Goal: Transaction & Acquisition: Obtain resource

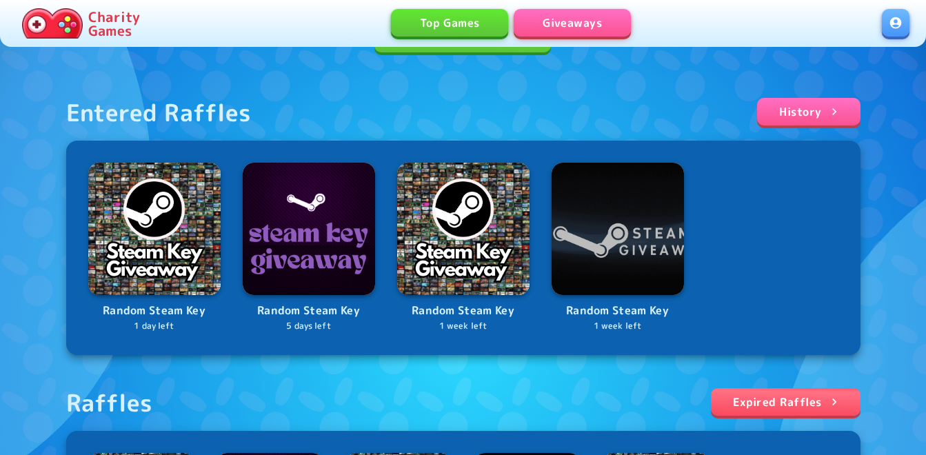
scroll to position [276, 0]
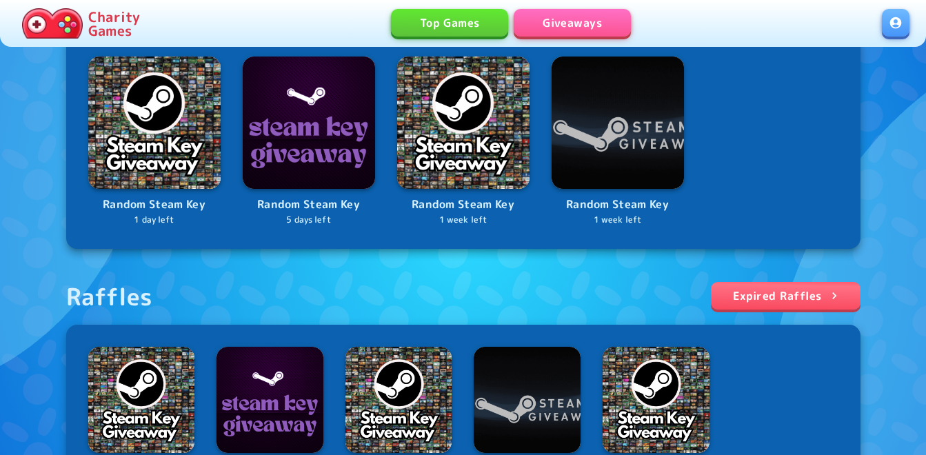
click at [895, 21] on link at bounding box center [896, 23] width 28 height 28
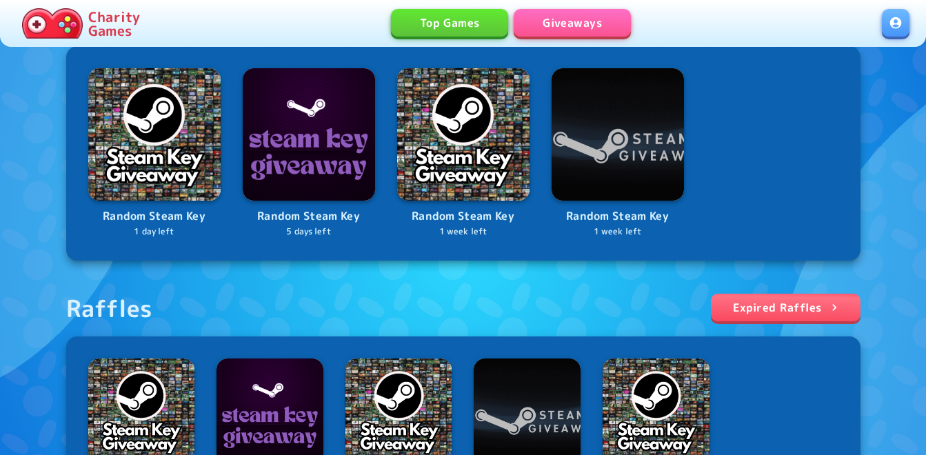
scroll to position [276, 0]
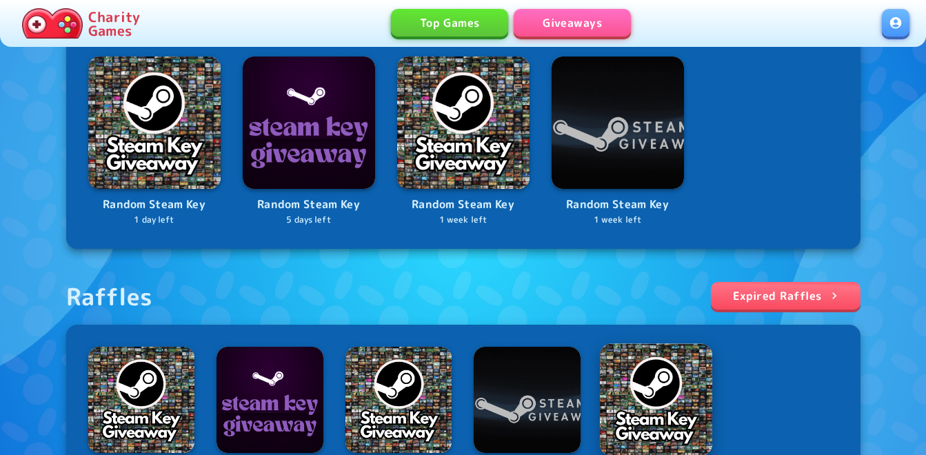
click at [660, 385] on img at bounding box center [656, 399] width 112 height 112
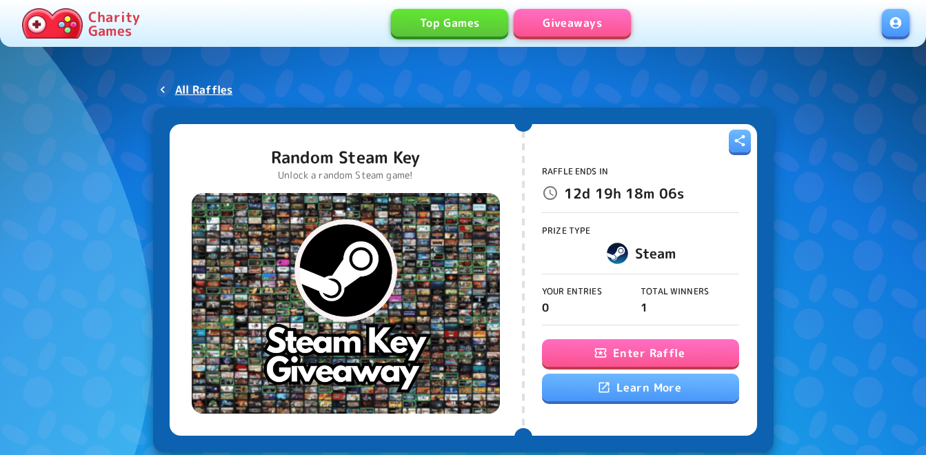
click at [584, 354] on button "Enter Raffle" at bounding box center [640, 353] width 197 height 28
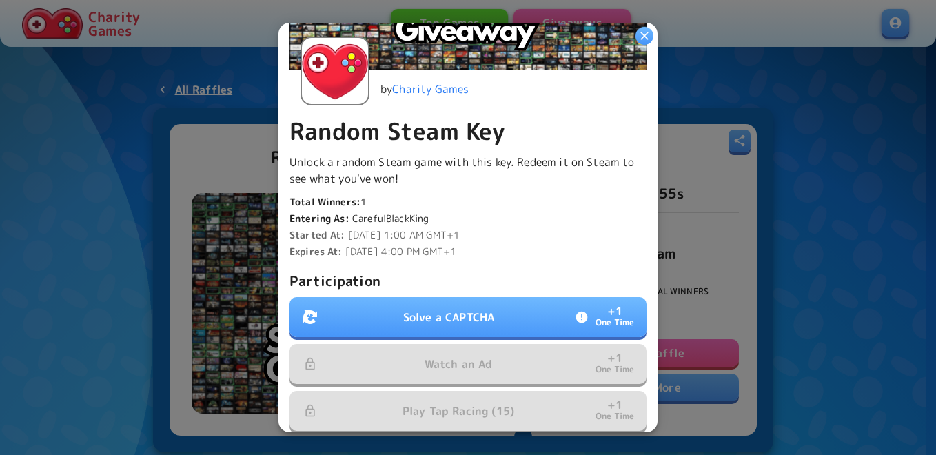
scroll to position [414, 0]
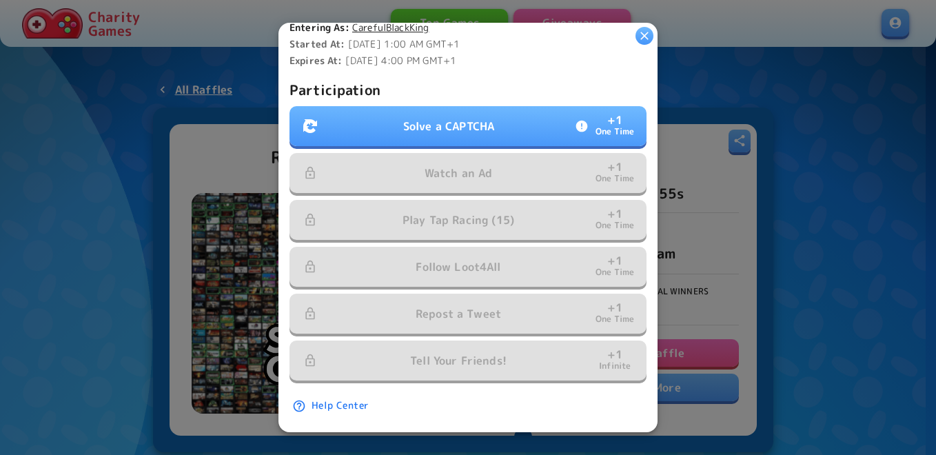
click at [472, 123] on p "Solve a CAPTCHA" at bounding box center [448, 126] width 91 height 17
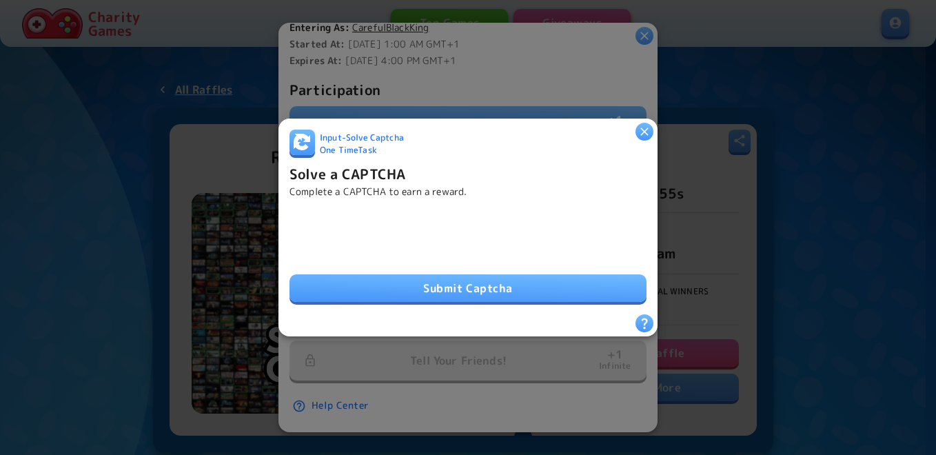
click at [396, 283] on button "Submit Captcha" at bounding box center [468, 288] width 357 height 28
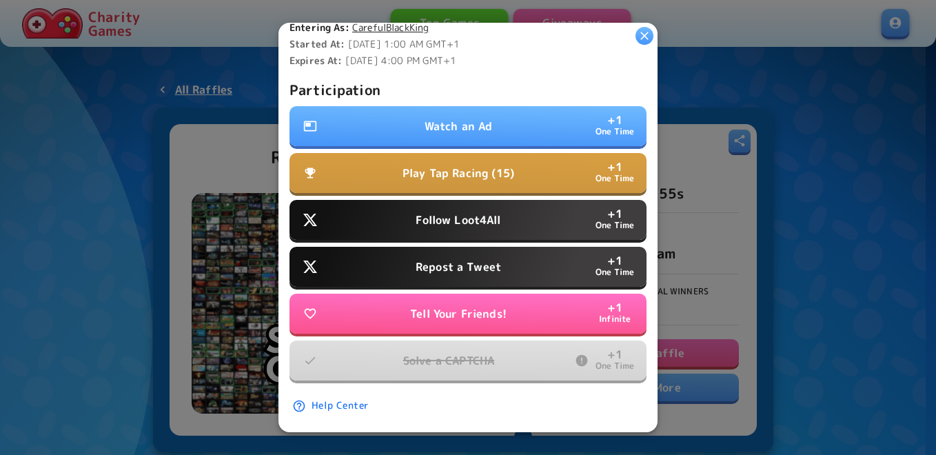
click at [476, 203] on button "Follow Loot4All + 1 One Time" at bounding box center [468, 220] width 357 height 40
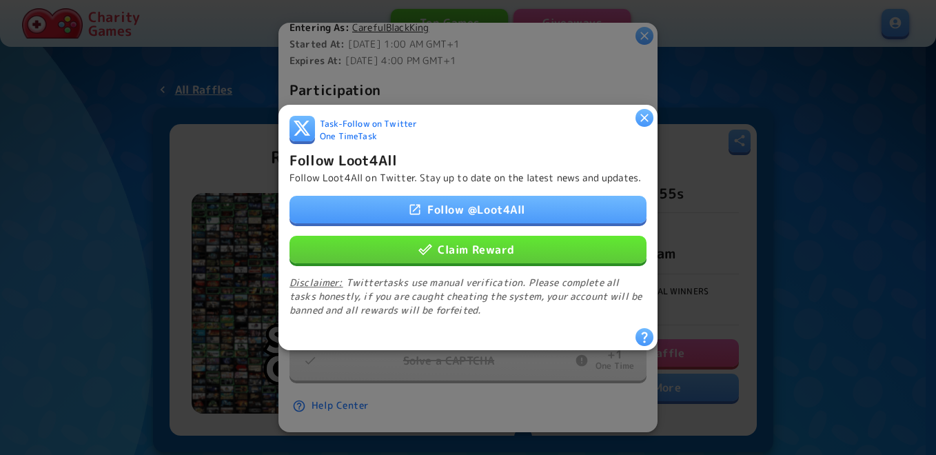
click at [475, 251] on button "Claim Reward" at bounding box center [468, 250] width 357 height 28
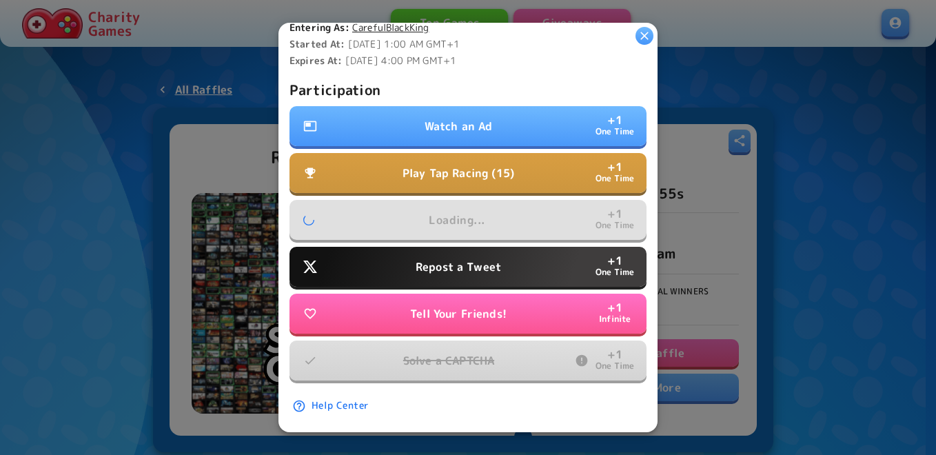
click at [474, 262] on p "Repost a Tweet" at bounding box center [458, 267] width 85 height 17
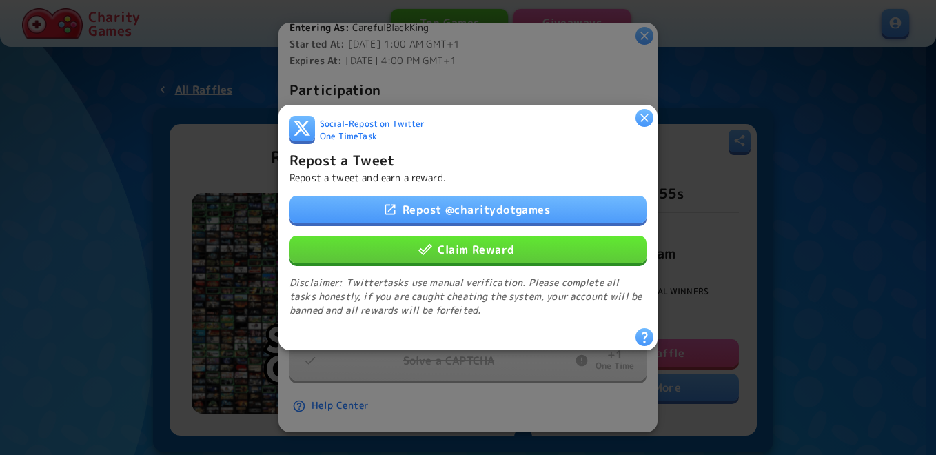
click at [474, 239] on button "Claim Reward" at bounding box center [468, 250] width 357 height 28
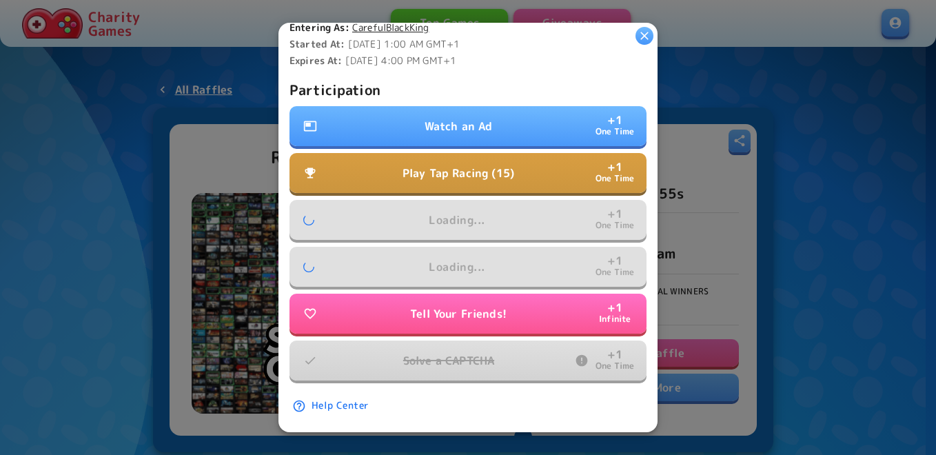
click at [478, 167] on p "Play Tap Racing (15)" at bounding box center [459, 173] width 112 height 17
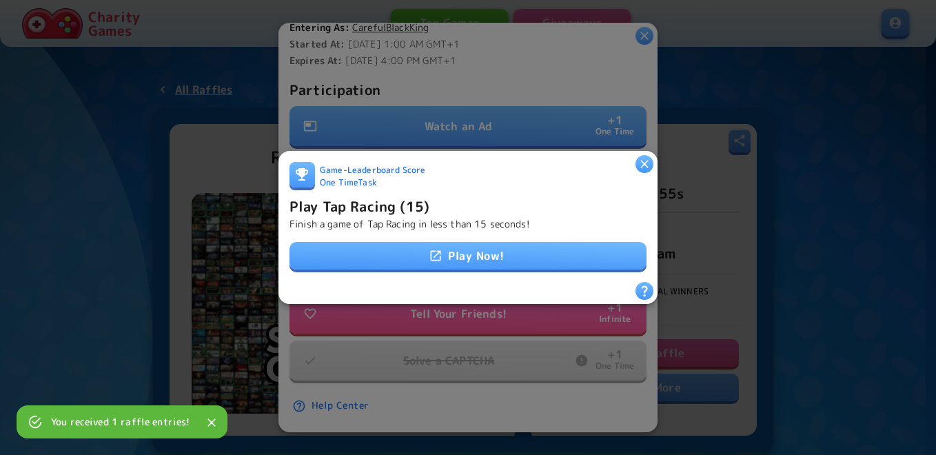
click at [489, 123] on div at bounding box center [468, 227] width 936 height 455
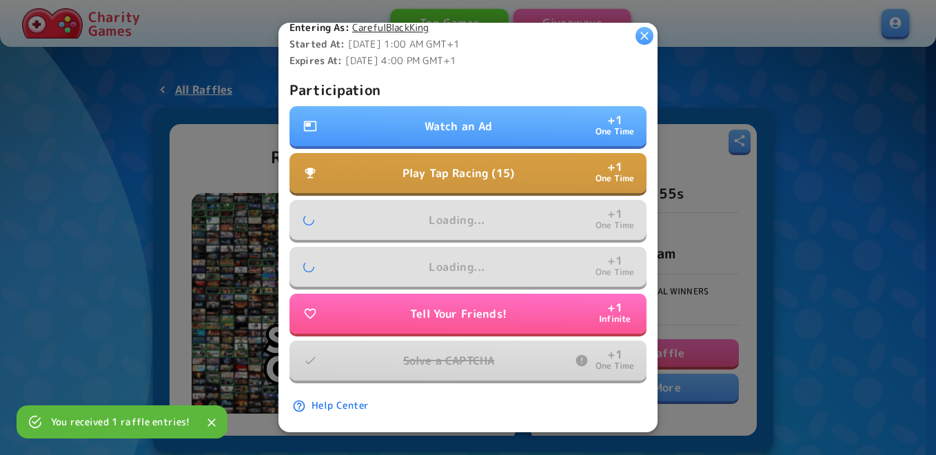
click at [489, 123] on button "Watch an Ad + 1 One Time" at bounding box center [468, 126] width 357 height 40
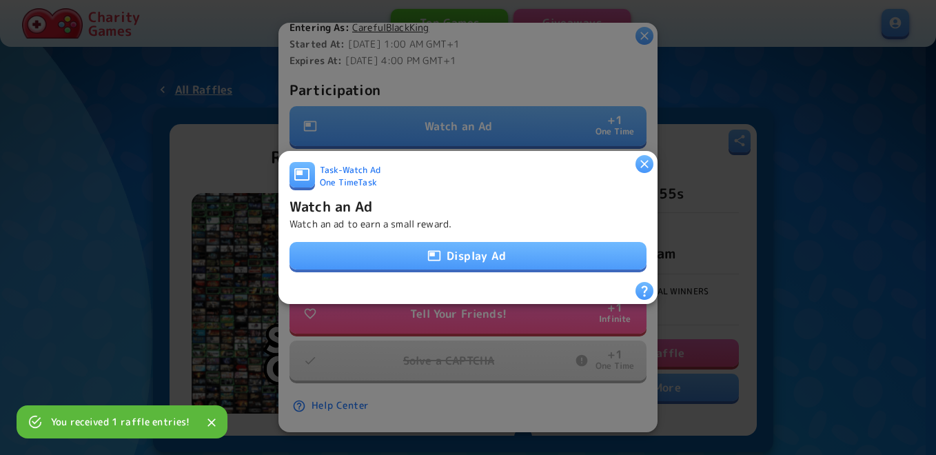
click at [462, 250] on button "Display Ad" at bounding box center [468, 256] width 357 height 28
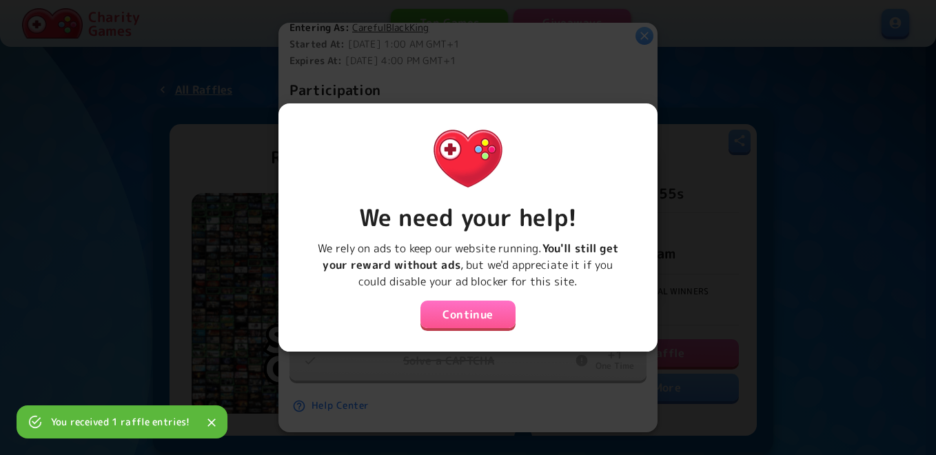
click at [441, 312] on button "Continue" at bounding box center [468, 315] width 95 height 28
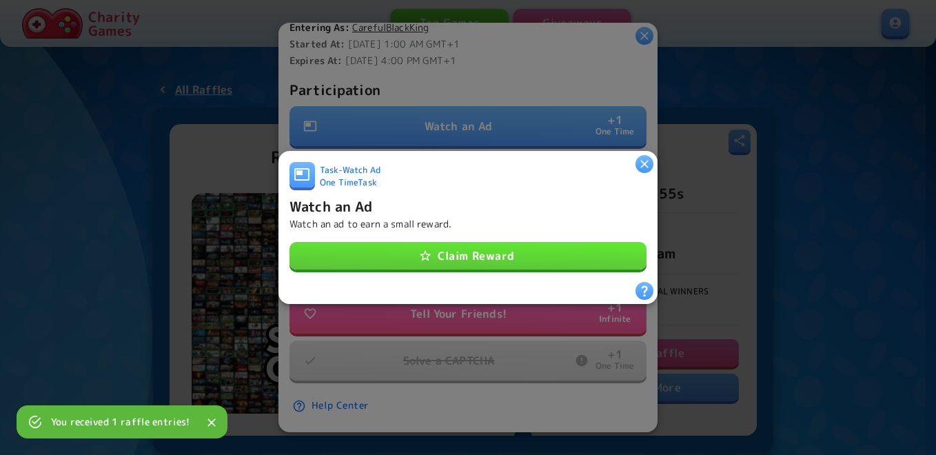
click at [459, 250] on button "Claim Reward" at bounding box center [468, 256] width 357 height 28
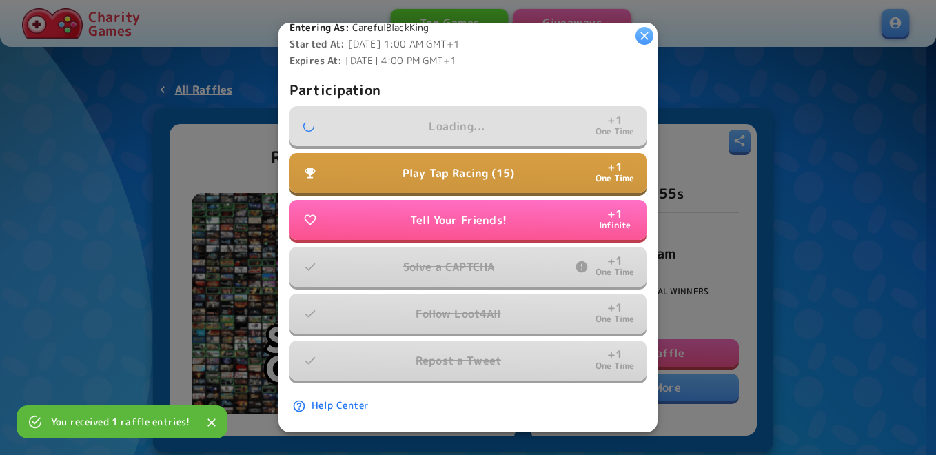
click at [469, 165] on p "Play Tap Racing (15)" at bounding box center [459, 173] width 112 height 17
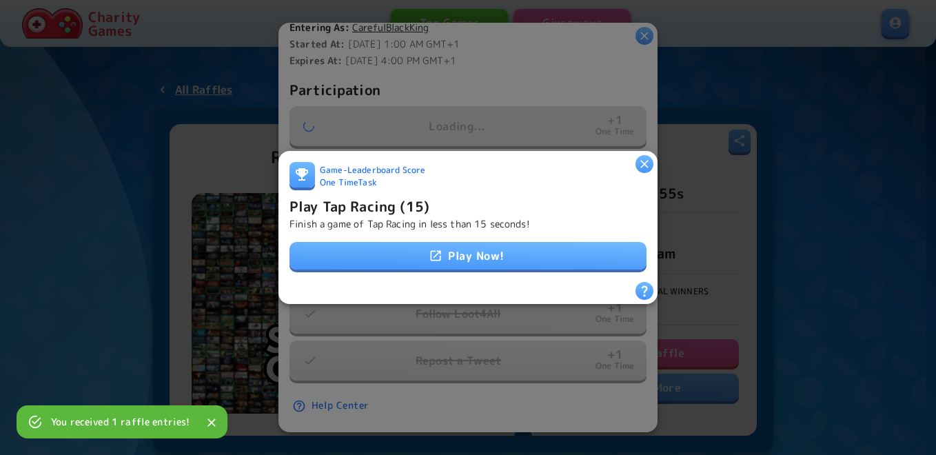
click at [474, 242] on link "Play Now!" at bounding box center [468, 256] width 357 height 28
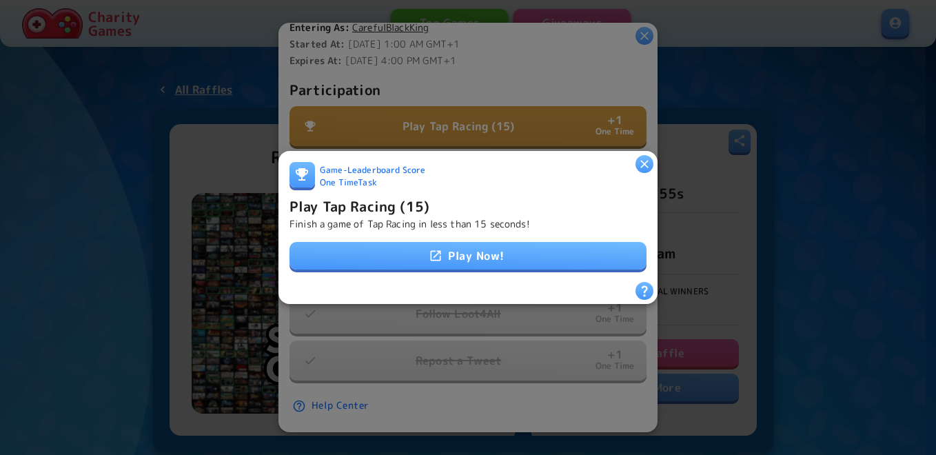
click at [440, 210] on div "Play Tap Racing (15) Finish a game of Tap Racing in less than 15 seconds!" at bounding box center [468, 213] width 357 height 36
click at [407, 202] on h6 "Play Tap Racing (15)" at bounding box center [360, 206] width 140 height 22
click at [653, 158] on button "button" at bounding box center [645, 164] width 18 height 18
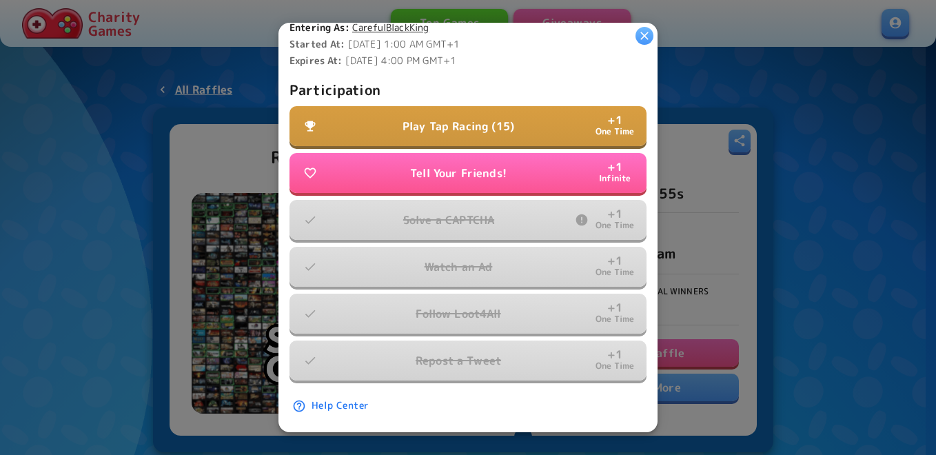
click at [499, 123] on p "Play Tap Racing (15)" at bounding box center [459, 126] width 112 height 17
